Goal: Information Seeking & Learning: Learn about a topic

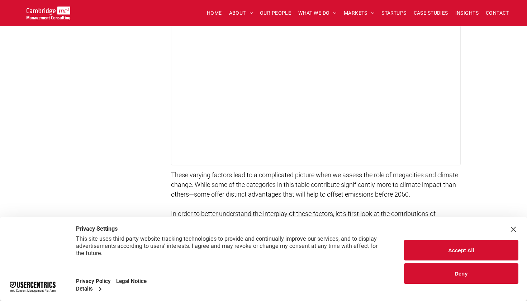
scroll to position [946, 0]
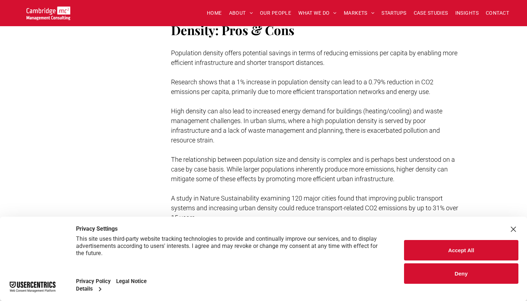
click at [513, 228] on div "Close Layer" at bounding box center [513, 229] width 10 height 10
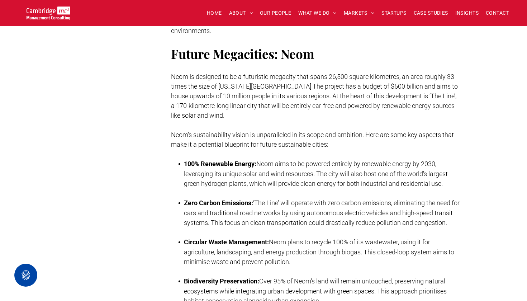
scroll to position [1679, 0]
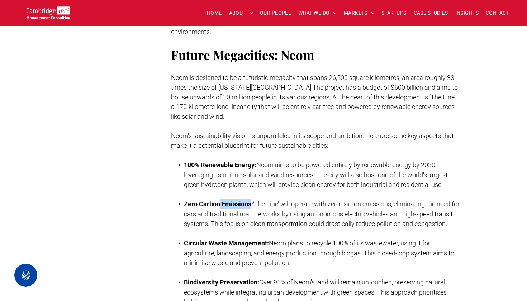
drag, startPoint x: 220, startPoint y: 203, endPoint x: 251, endPoint y: 207, distance: 30.7
click at [251, 207] on strong "Zero Carbon Emissions:" at bounding box center [218, 204] width 69 height 8
copy strong "Emissions"
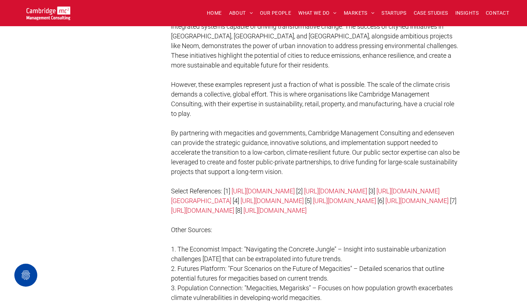
scroll to position [2286, 0]
click at [295, 190] on link "[URL][DOMAIN_NAME]" at bounding box center [263, 190] width 63 height 8
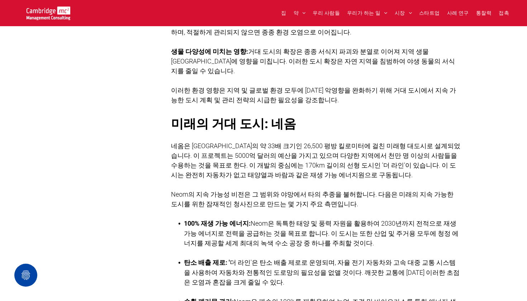
scroll to position [1545, 0]
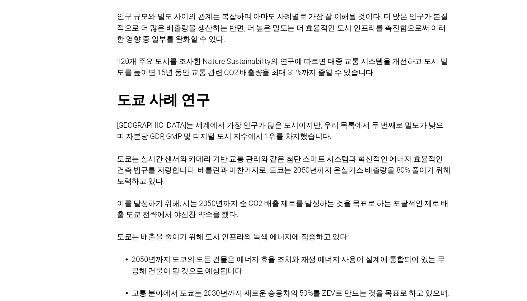
scroll to position [1013, 0]
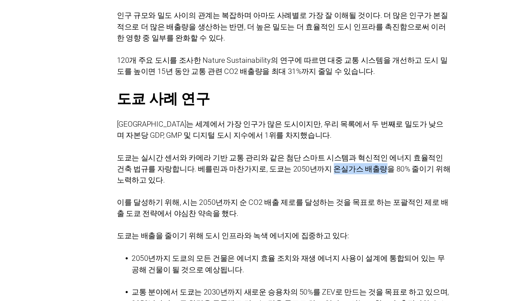
drag, startPoint x: 233, startPoint y: 92, endPoint x: 271, endPoint y: 92, distance: 38.0
click at [271, 172] on span "도쿄는 실시간 센서와 카메라 기반 교통 관리와 같은 첨단 스마트 시스템과 혁신적인 에너지 효율적인 건축 법규를 자랑합니다. 베를린과 마찬가지로…" at bounding box center [316, 185] width 290 height 27
copy span "온실가스 배출량"
click at [289, 162] on p at bounding box center [316, 167] width 290 height 10
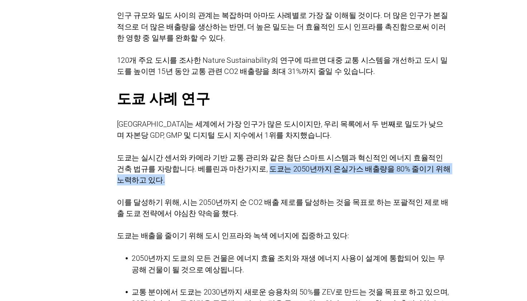
drag, startPoint x: 182, startPoint y: 92, endPoint x: 361, endPoint y: 92, distance: 179.6
click at [361, 172] on span "도쿄는 실시간 센서와 카메라 기반 교통 관리와 같은 첨단 스마트 시스템과 혁신적인 에너지 효율적인 건축 법규를 자랑합니다. 베를린과 마찬가지로…" at bounding box center [316, 185] width 290 height 27
copy span "도쿄는 2050년까지 온실가스 배출량을 80% 줄이기 위해 노력하고 있다."
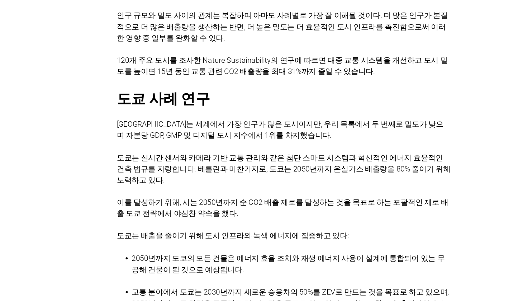
click at [327, 210] on p "이를 달성하기 위해, 시는 2050년까지 순 CO2 배출 제로를 달성하는 것을 목표로 하는 포괄적인 제로 배출 도쿄 전략에서 야심찬 약속을 했…" at bounding box center [316, 219] width 290 height 19
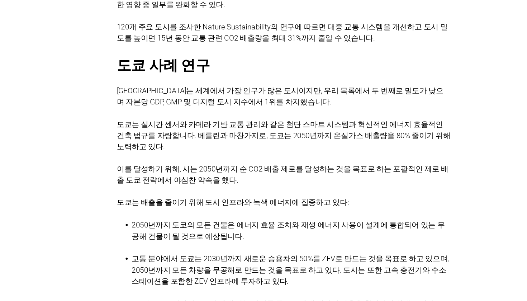
scroll to position [1050, 0]
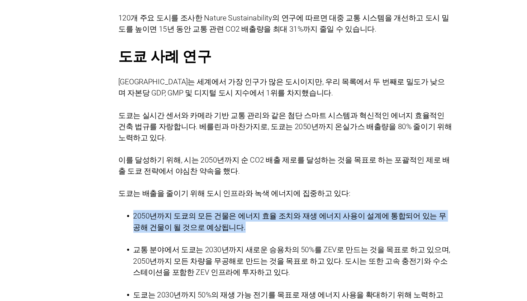
drag, startPoint x: 117, startPoint y: 124, endPoint x: 181, endPoint y: 130, distance: 64.1
click at [184, 222] on li "2050년까지 도쿄의 모든 건물은 에너지 효율 조치와 재생 에너지 사용이 설계에 통합되어 있는 무공해 건물이 될 것으로 예상됩니다." at bounding box center [322, 236] width 277 height 29
copy span "2050년까지 도쿄의 모든 건물은 에너지 효율 조치와 재생 에너지 사용이 설계에 통합되어 있는 무공해 건물이 될 것으로 예상됩니다."
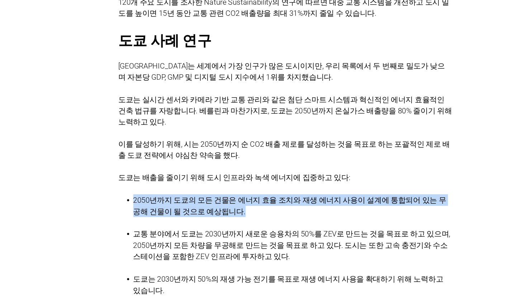
scroll to position [1066, 0]
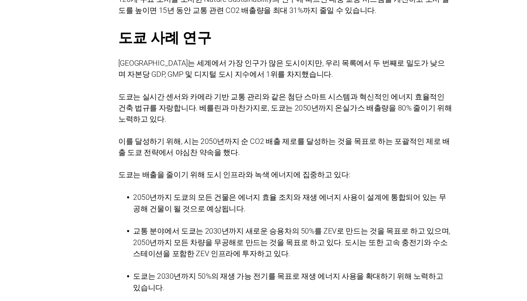
click at [230, 294] on p at bounding box center [316, 299] width 290 height 10
drag, startPoint x: 115, startPoint y: 155, endPoint x: 146, endPoint y: 155, distance: 30.1
click at [184, 236] on span "교통 분야에서 도쿄는 2030년까지 새로운 승용차의 50%를 ZEV로 만드는 것을 목표로 하고 있으며, 2050년까지 모든 차량을 무공해로 만…" at bounding box center [321, 249] width 275 height 27
click at [171, 187] on span "도쿄는 배출을 줄이기 위해 도시 인프라와 녹색 에너지에 집중하고 있다:" at bounding box center [271, 191] width 201 height 8
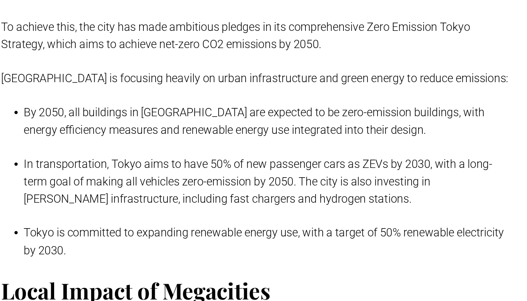
scroll to position [1136, 0]
